Goal: Information Seeking & Learning: Learn about a topic

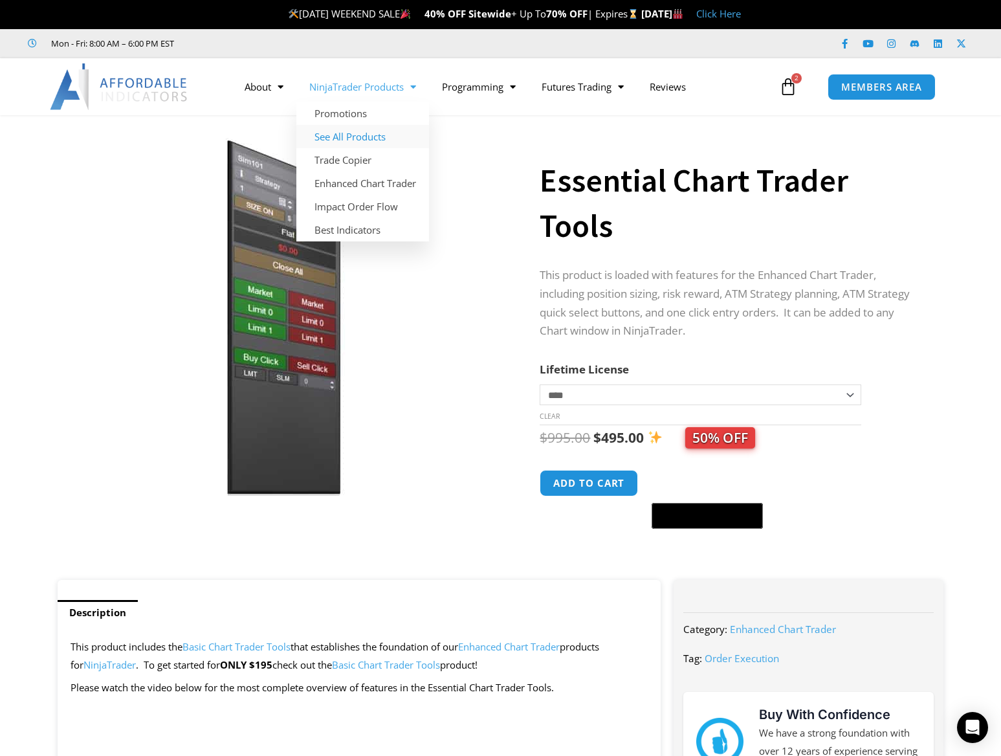
click at [368, 139] on link "See All Products" at bounding box center [362, 136] width 133 height 23
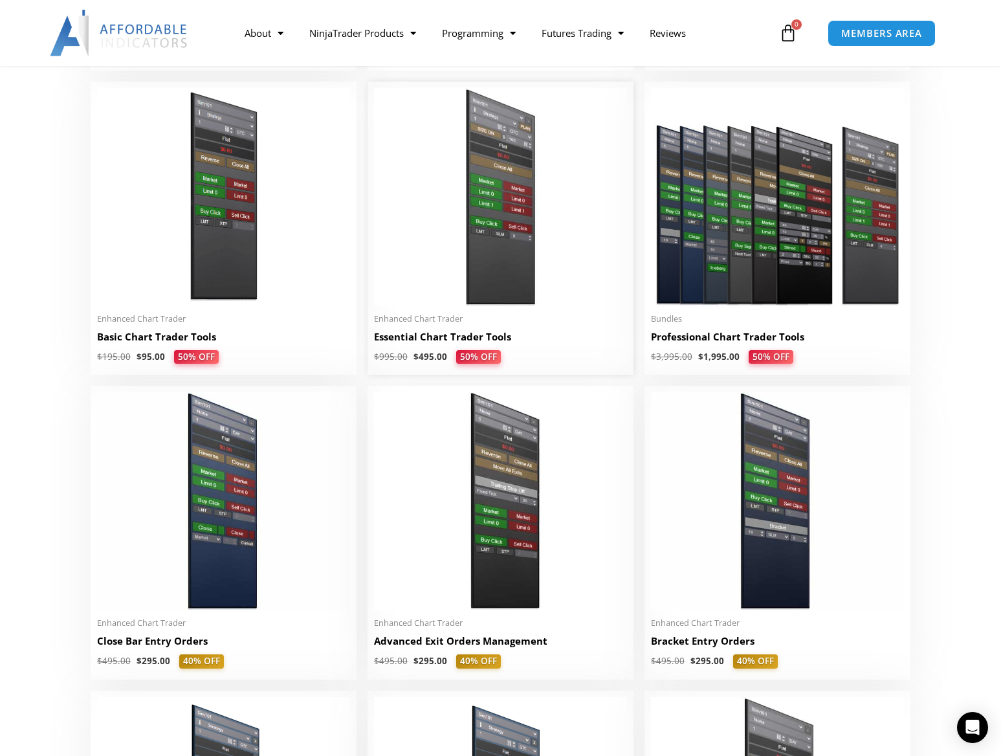
scroll to position [777, 0]
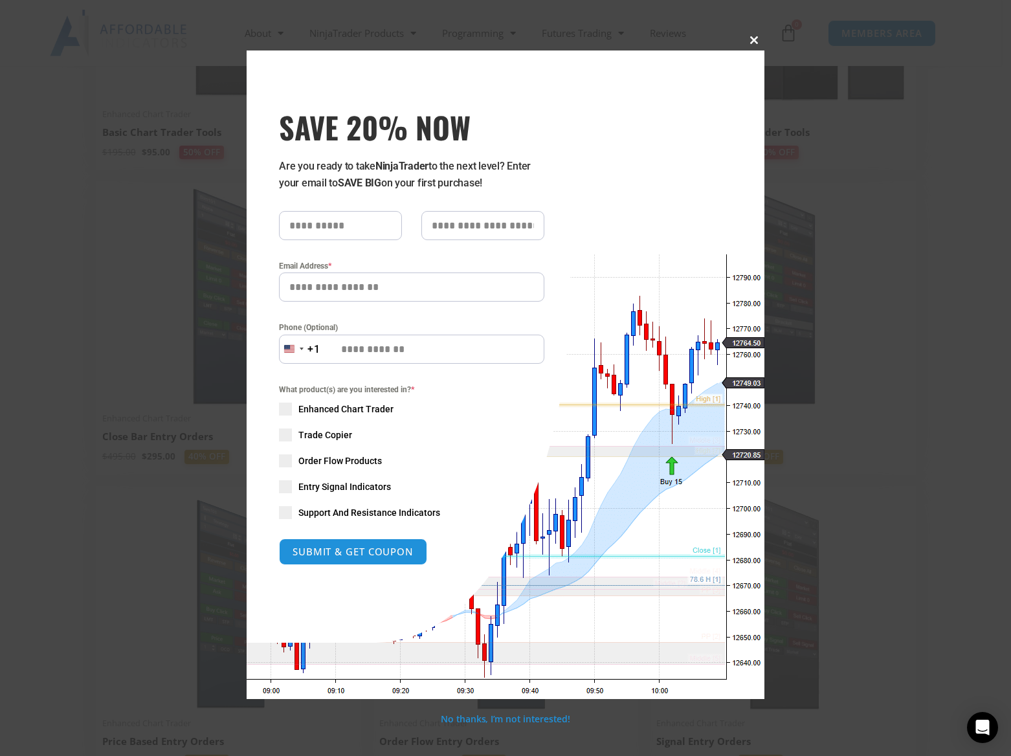
click at [744, 40] on span at bounding box center [754, 40] width 21 height 8
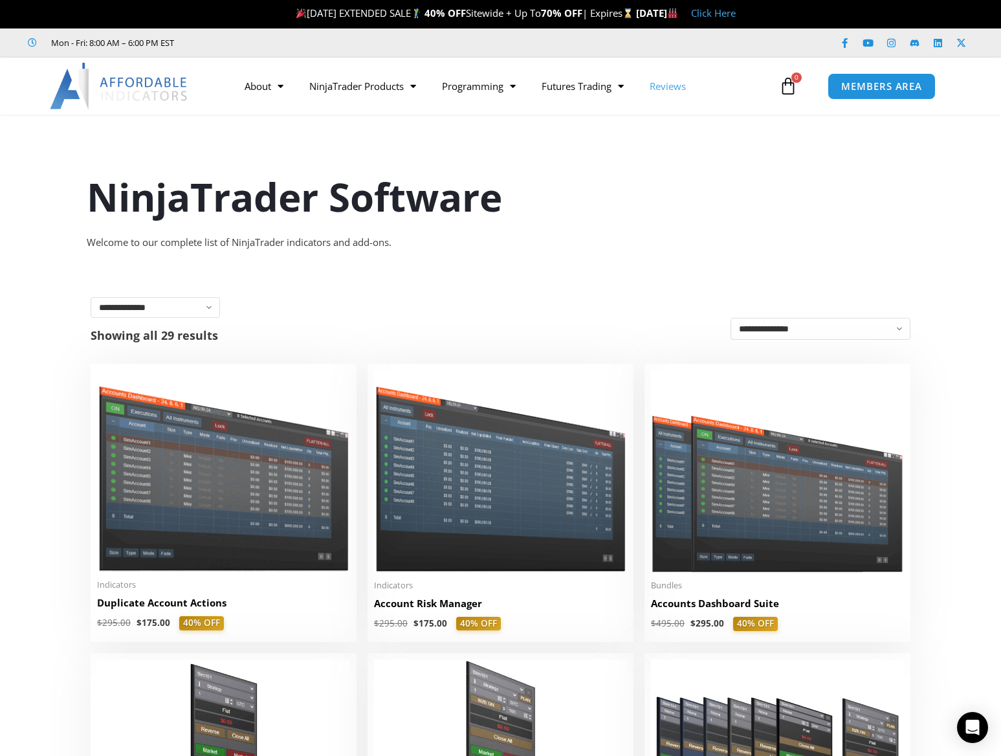
scroll to position [0, 0]
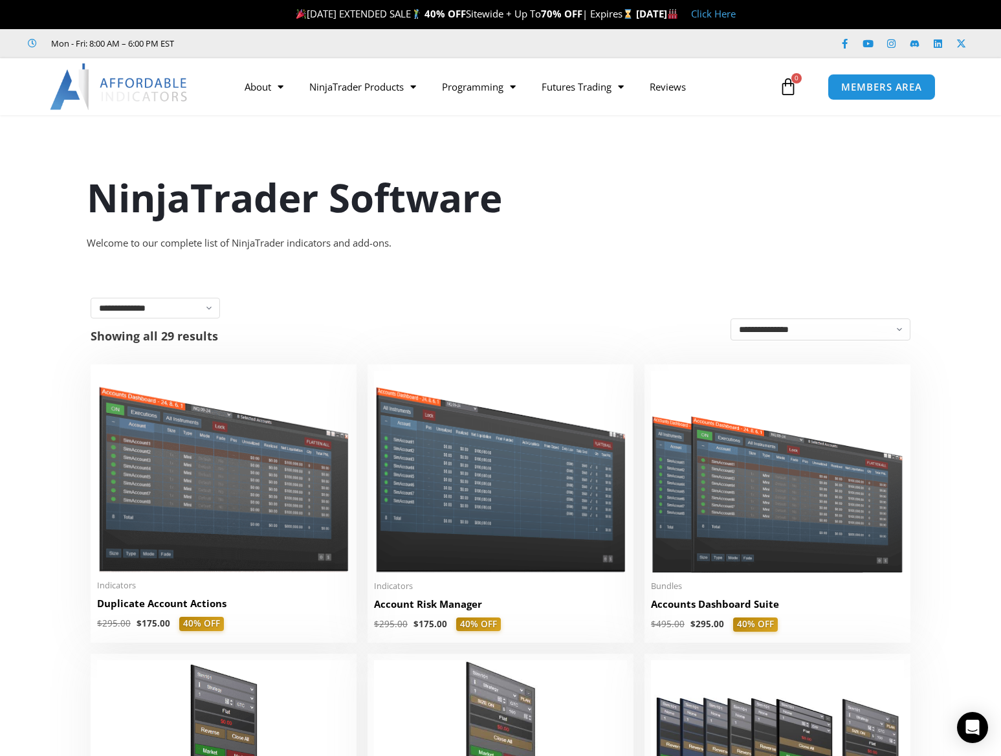
click at [736, 10] on link "Click Here" at bounding box center [713, 13] width 45 height 13
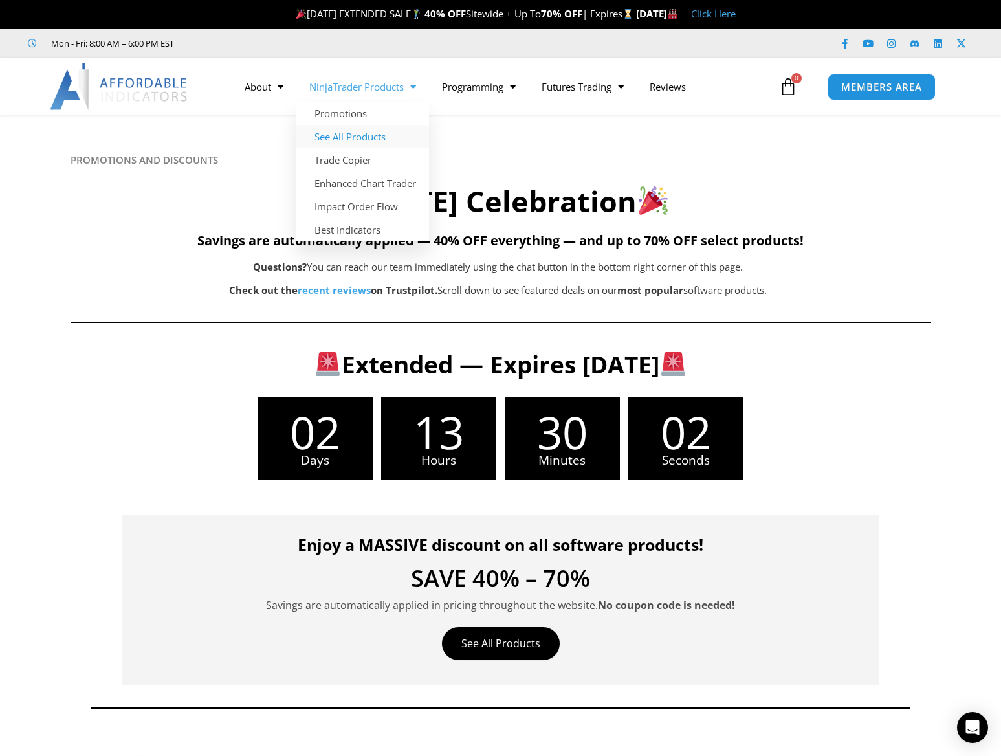
click at [385, 135] on link "See All Products" at bounding box center [362, 136] width 133 height 23
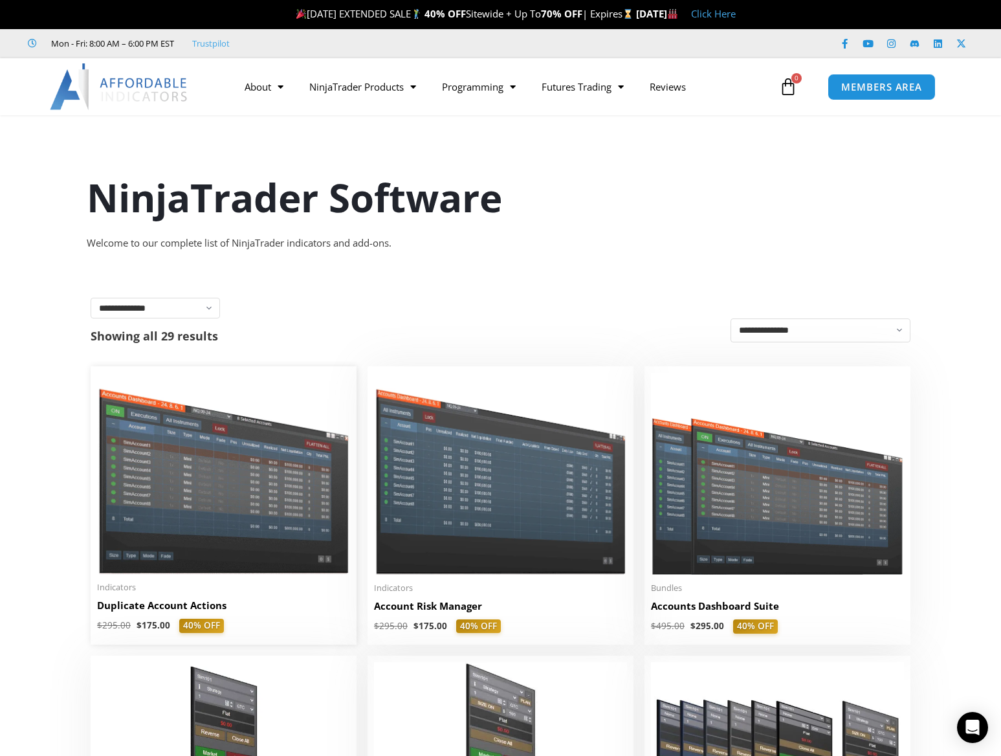
click at [225, 481] on img at bounding box center [223, 473] width 253 height 201
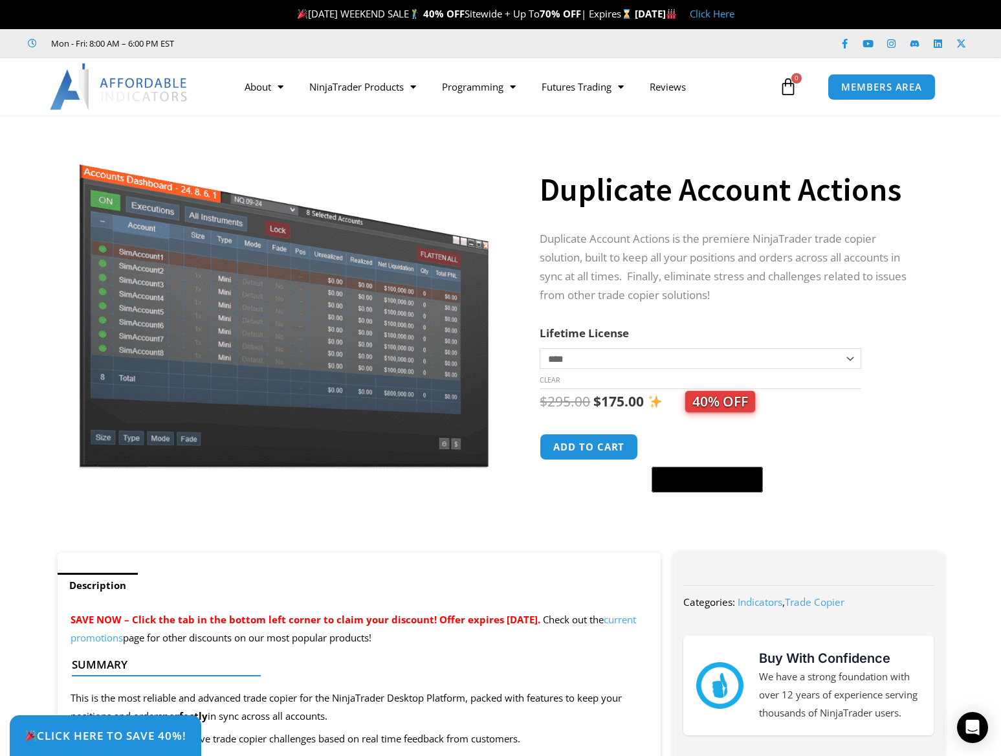
drag, startPoint x: 588, startPoint y: 106, endPoint x: 528, endPoint y: 106, distance: 60.8
click at [588, 106] on div "About Contact Us Premium Support Team Partners NinjaTrader NinjaTrader FAQ Ninj…" at bounding box center [500, 86] width 1001 height 57
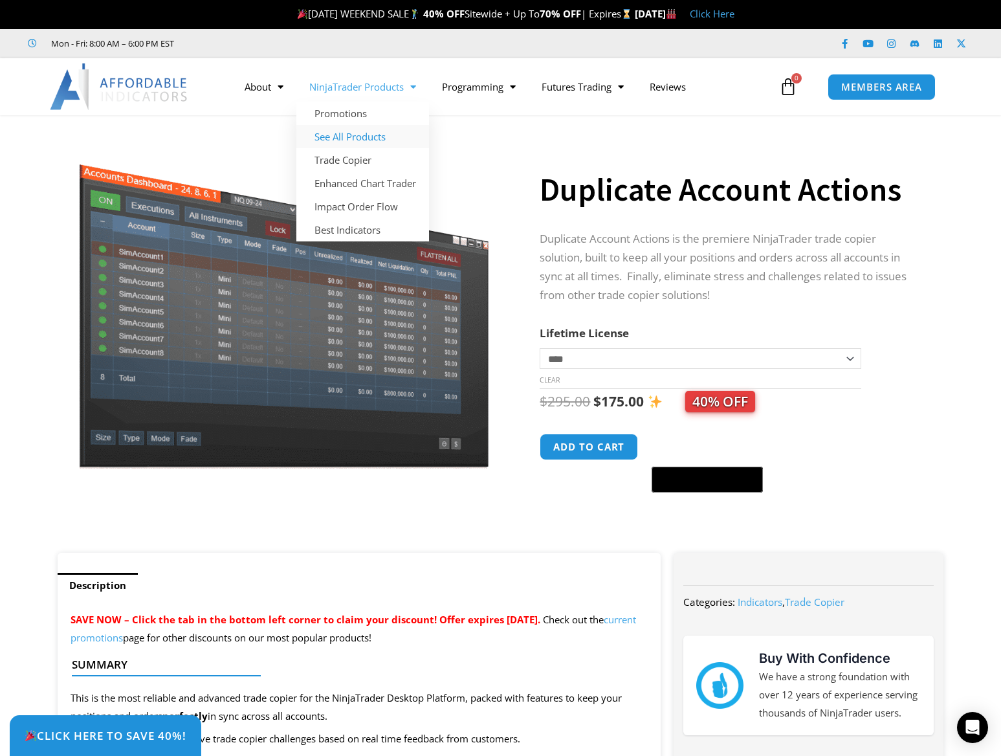
click at [370, 141] on link "See All Products" at bounding box center [362, 136] width 133 height 23
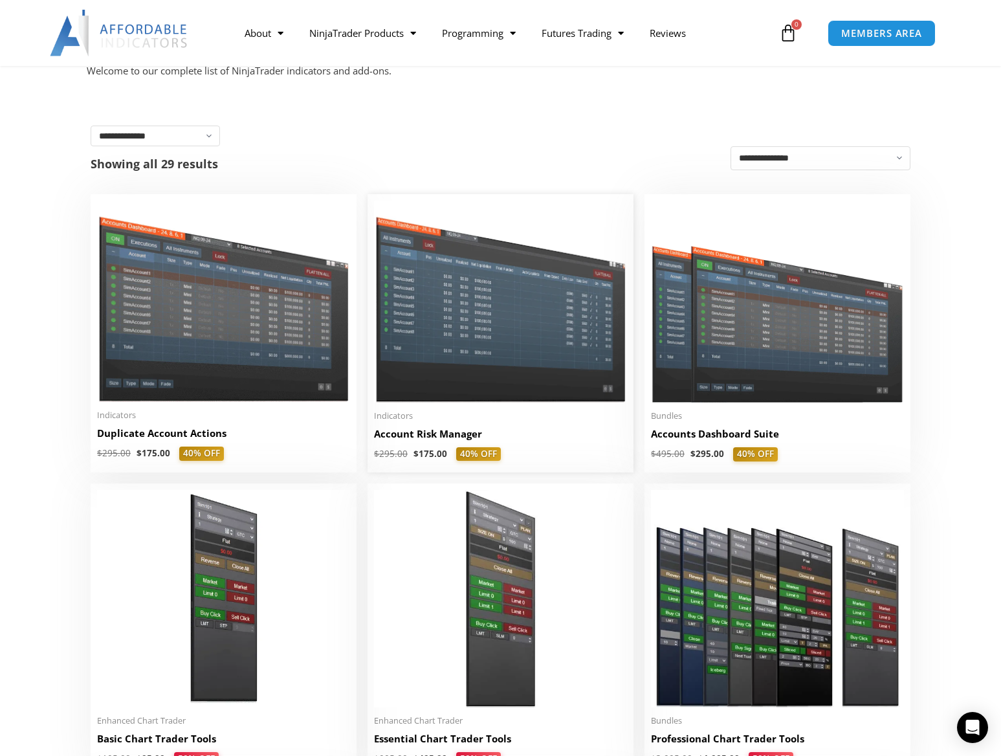
scroll to position [259, 0]
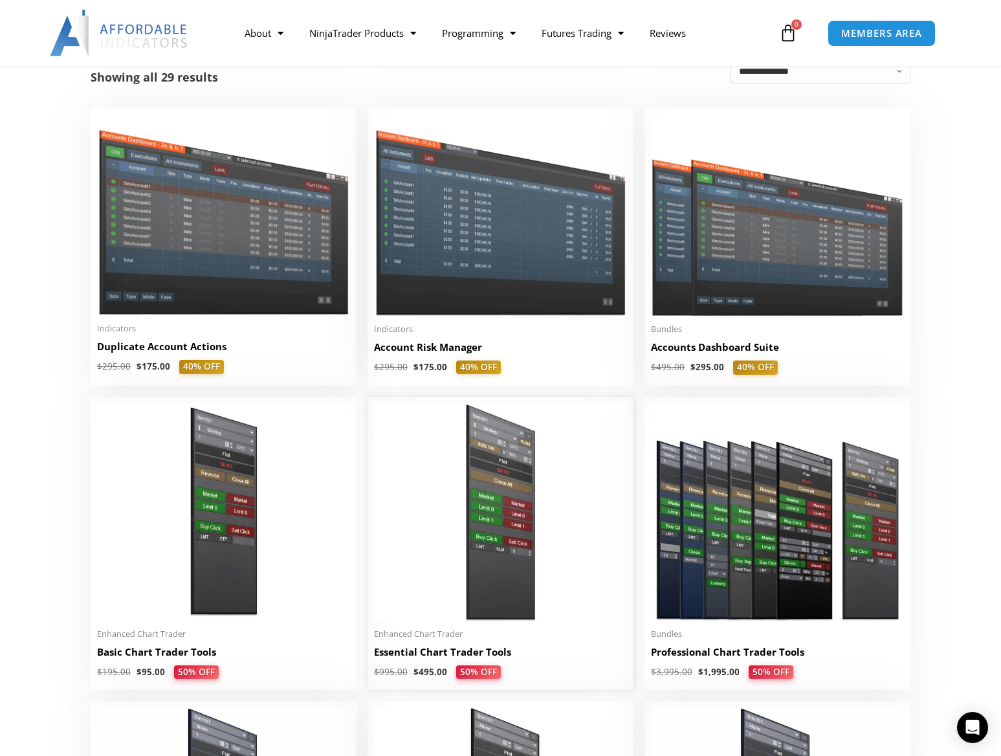
click at [493, 496] on img at bounding box center [500, 511] width 253 height 217
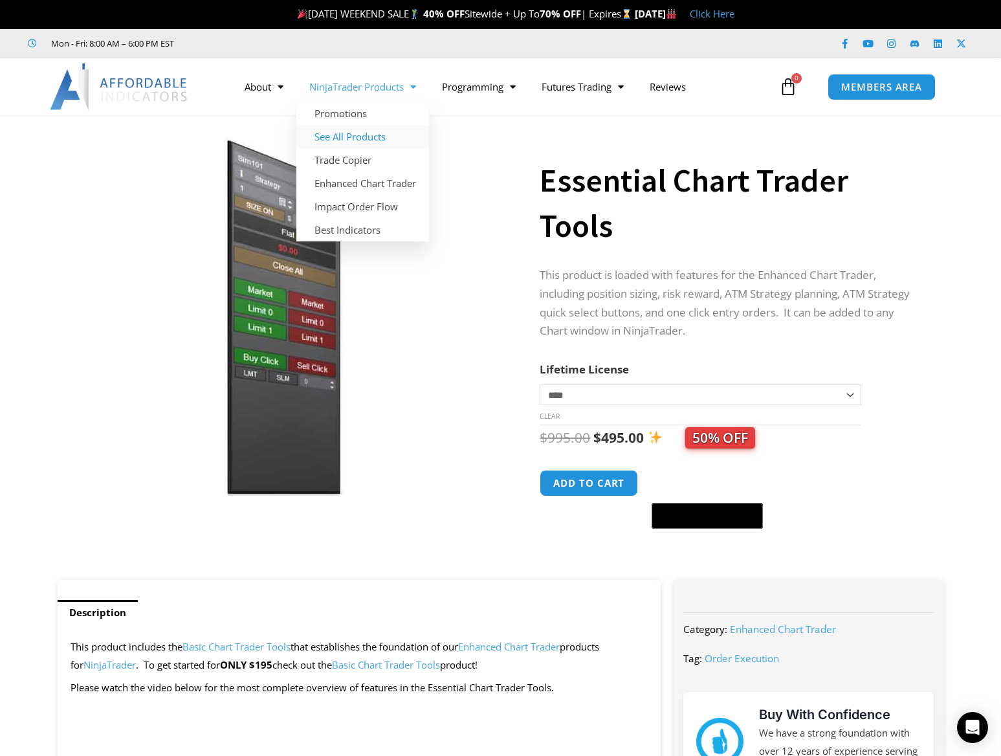
click at [366, 128] on link "See All Products" at bounding box center [362, 136] width 133 height 23
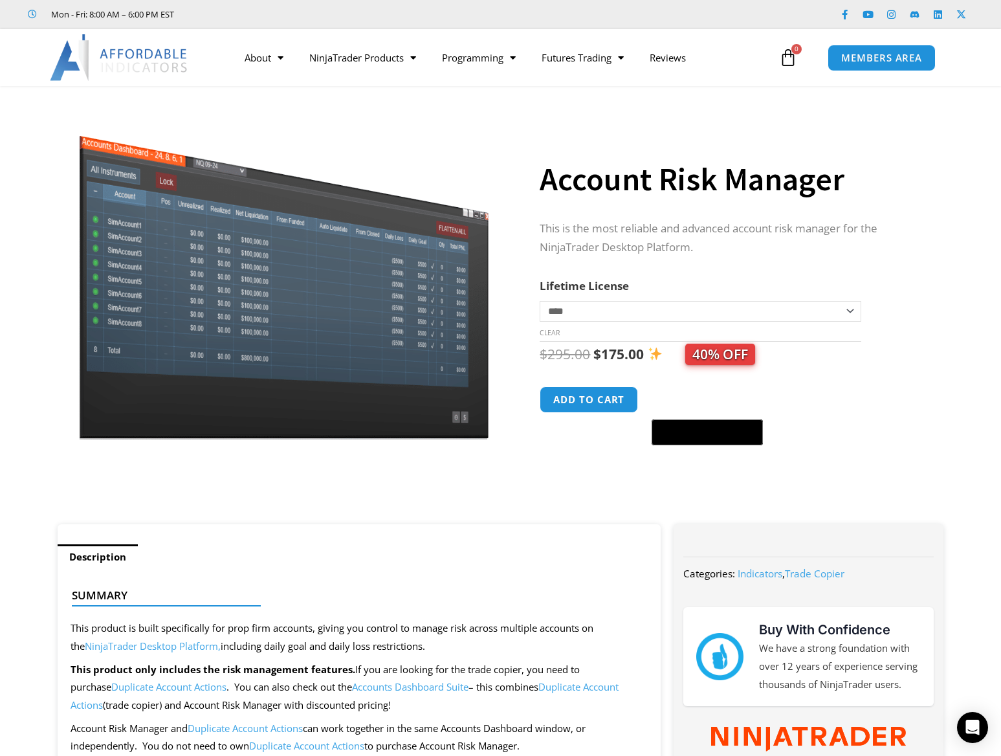
click at [702, 31] on div "About Contact Us Premium Support Team Partners NinjaTrader NinjaTrader FAQ Ninj…" at bounding box center [500, 57] width 1001 height 57
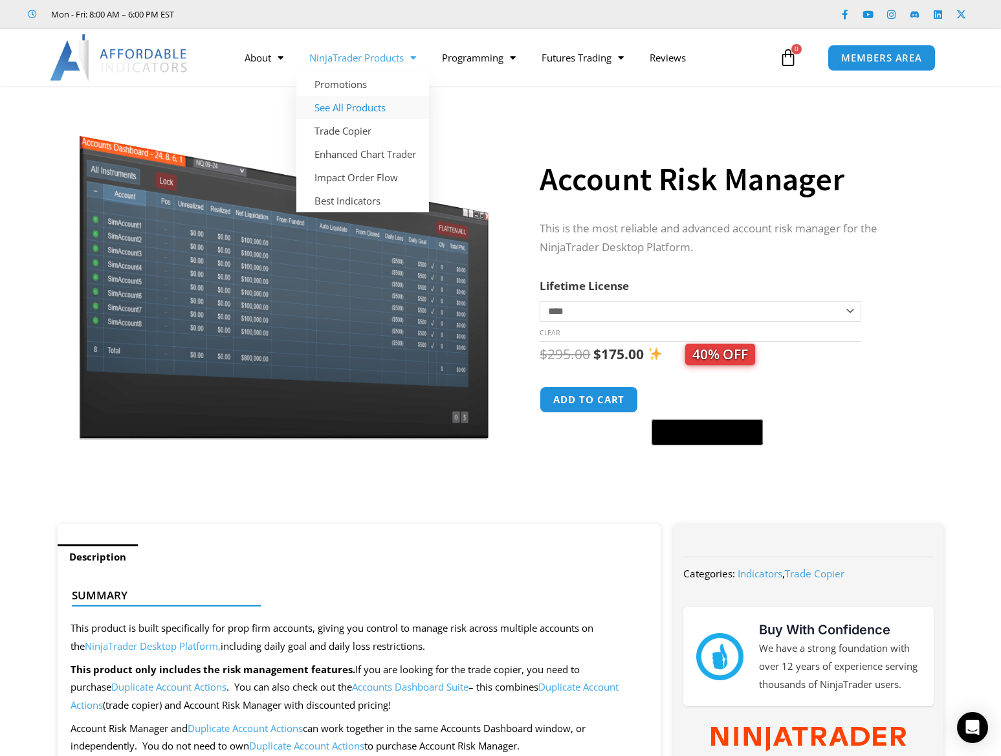
click at [367, 109] on link "See All Products" at bounding box center [362, 107] width 133 height 23
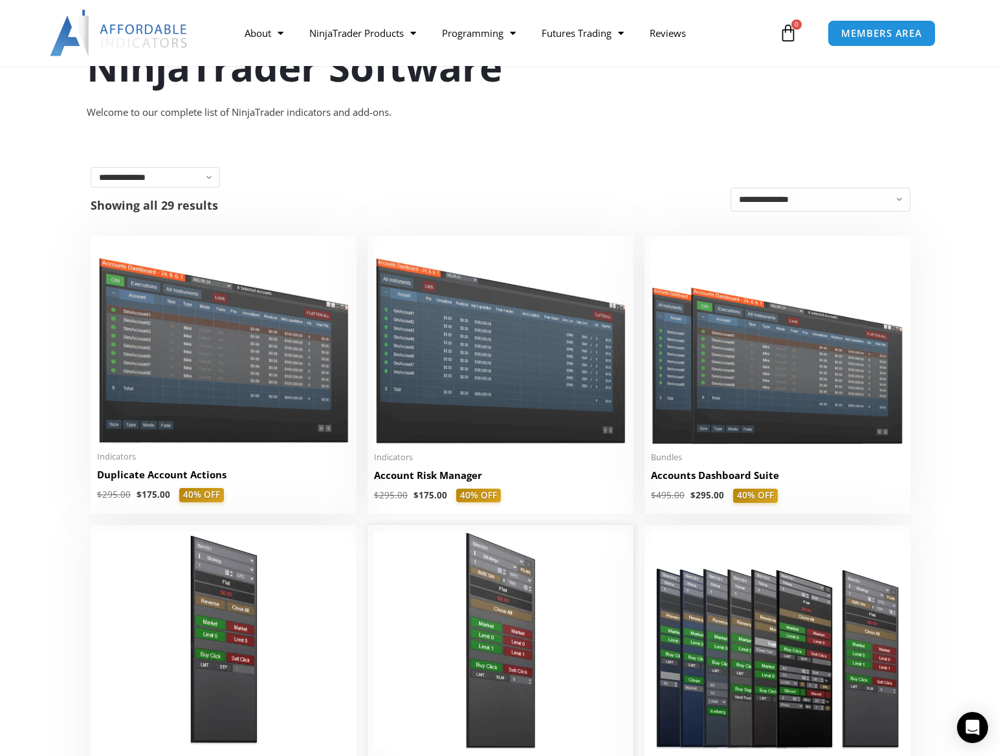
scroll to position [259, 0]
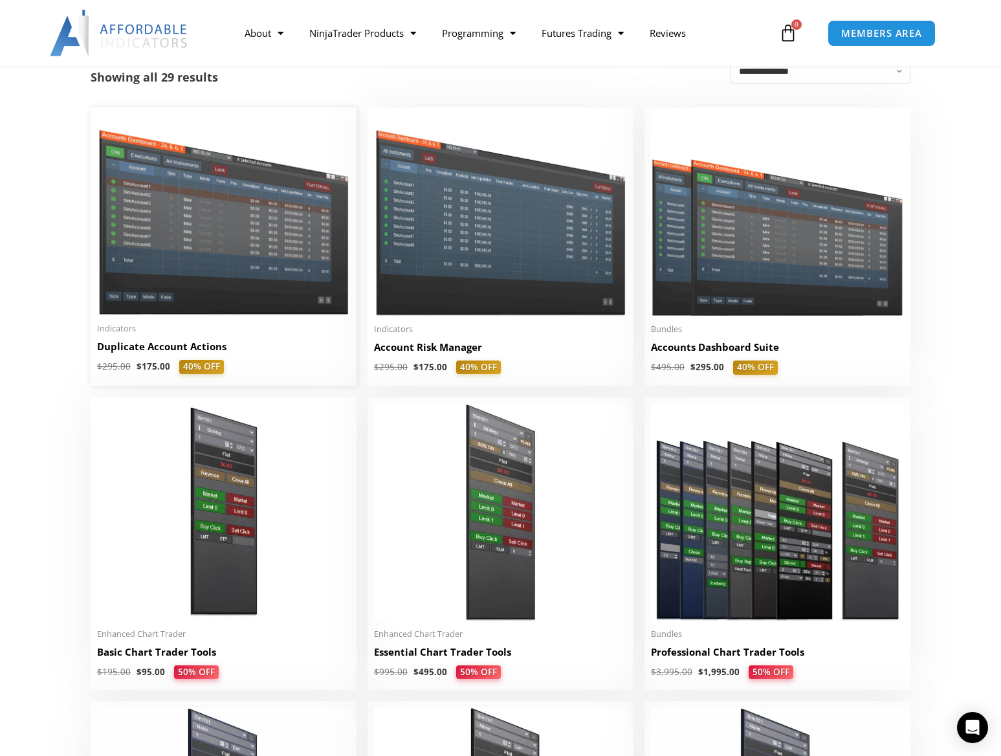
drag, startPoint x: 113, startPoint y: 320, endPoint x: 222, endPoint y: 267, distance: 121.6
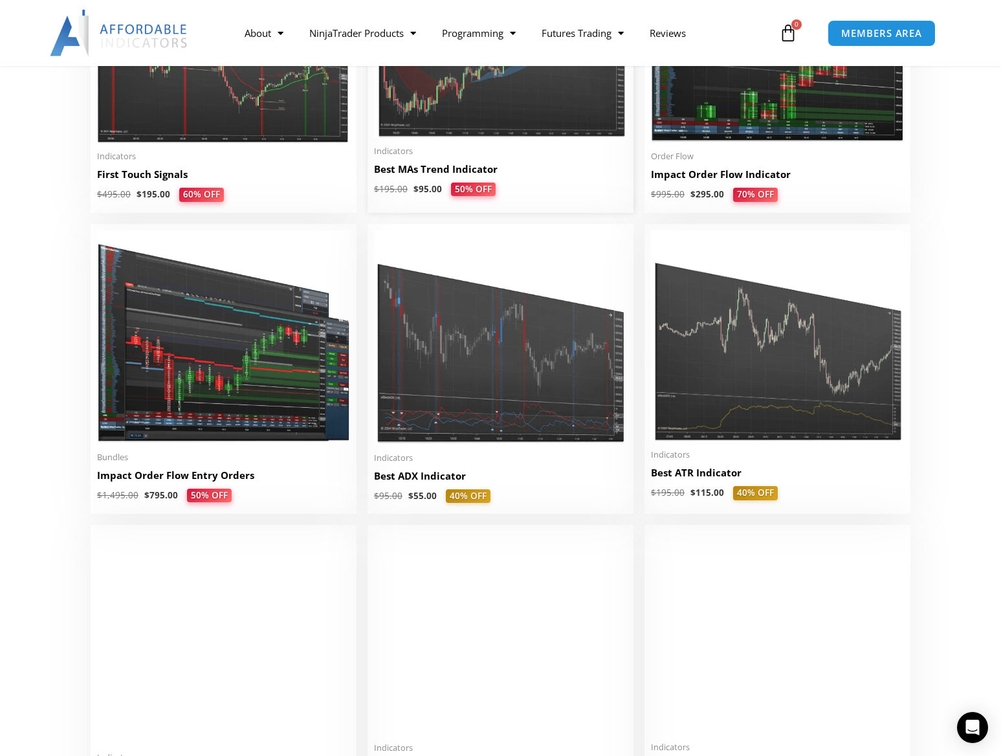
scroll to position [2330, 0]
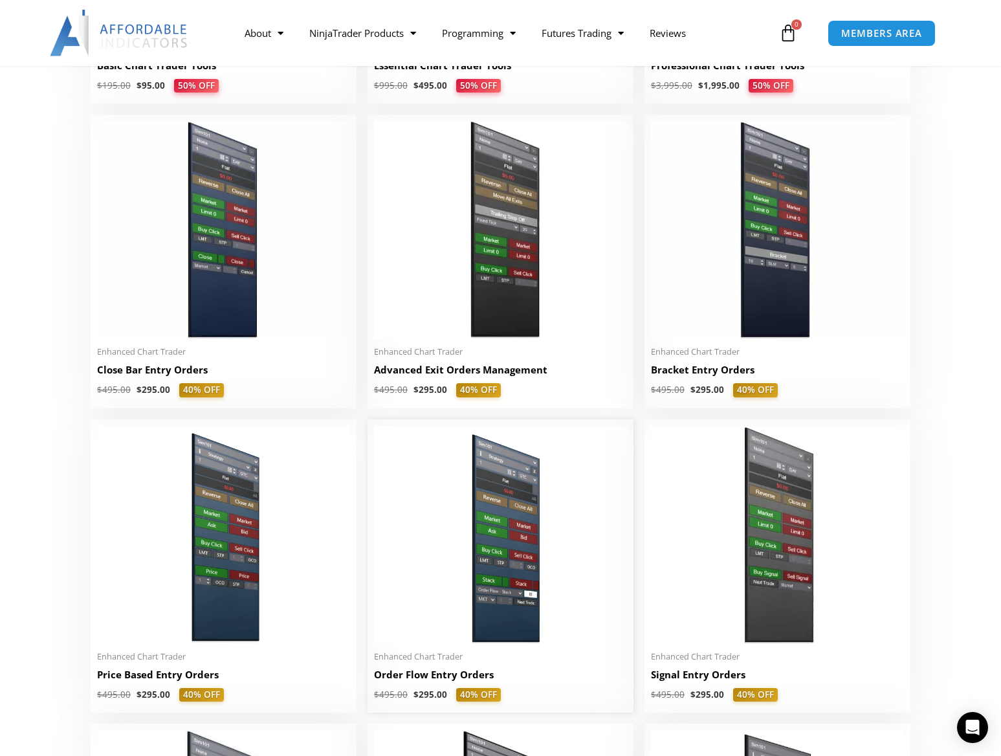
scroll to position [647, 0]
